Goal: Information Seeking & Learning: Learn about a topic

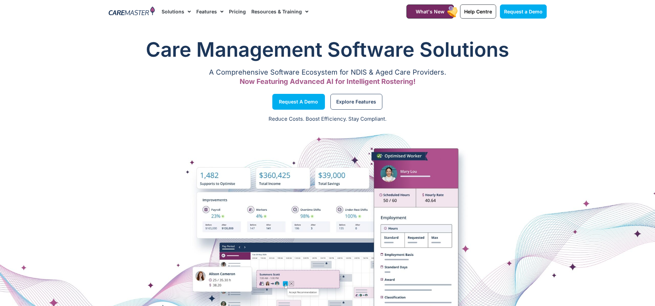
click at [122, 13] on img at bounding box center [132, 12] width 46 height 10
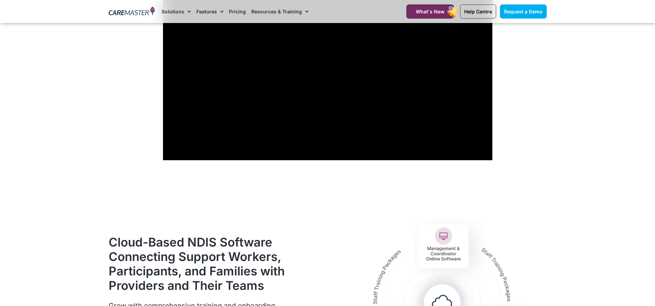
scroll to position [701, 0]
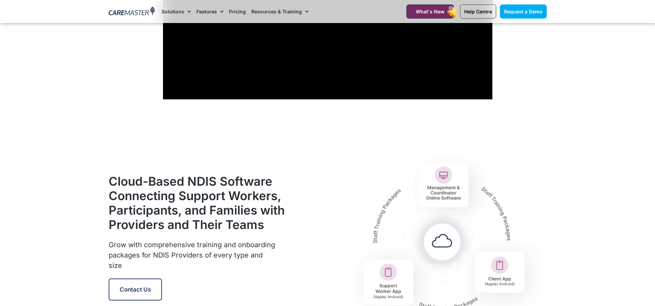
click at [536, 212] on img at bounding box center [445, 237] width 204 height 193
click at [536, 211] on img at bounding box center [445, 237] width 204 height 193
click at [592, 178] on section "Cloud-Based NDIS Software Connecting Support Workers, Participants, and Familie…" at bounding box center [327, 237] width 655 height 200
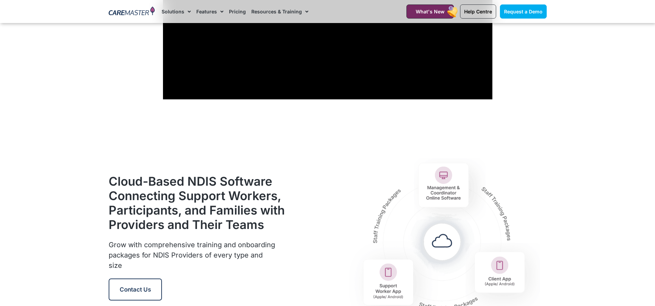
click at [592, 178] on section "Cloud-Based NDIS Software Connecting Support Workers, Participants, and Familie…" at bounding box center [327, 237] width 655 height 200
click at [305, 191] on div at bounding box center [419, 237] width 254 height 193
